Goal: Communication & Community: Connect with others

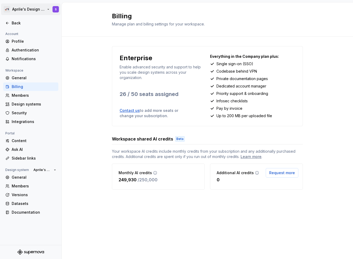
click at [48, 14] on html "🚀S Aprile's Design System S Back Account Profile Authentication Notifications W…" at bounding box center [176, 129] width 353 height 259
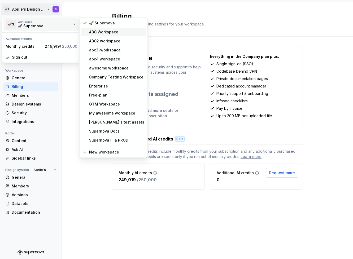
click at [87, 31] on div "ABC Workspace" at bounding box center [114, 32] width 66 height 8
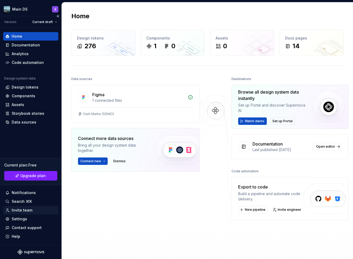
click at [32, 210] on div "Invite team" at bounding box center [30, 210] width 51 height 5
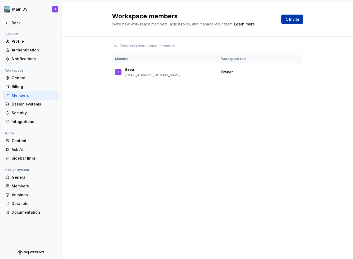
click at [286, 18] on button "Invite" at bounding box center [293, 20] width 22 height 10
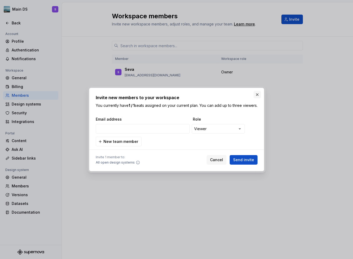
click at [255, 94] on button "button" at bounding box center [257, 94] width 7 height 7
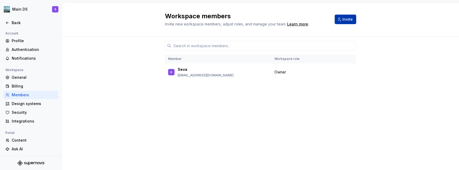
click at [349, 22] on button "Invite" at bounding box center [346, 20] width 22 height 10
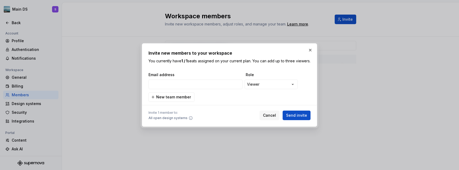
click at [251, 62] on p "You currently have 1 / 1 seats assigned on your current plan. You can add up to…" at bounding box center [229, 60] width 162 height 5
